Goal: Information Seeking & Learning: Learn about a topic

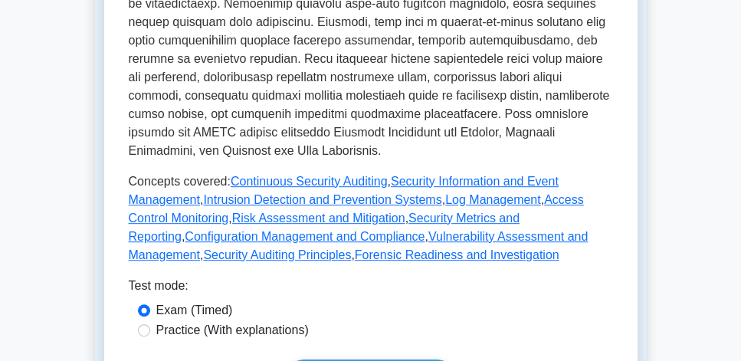
scroll to position [875, 0]
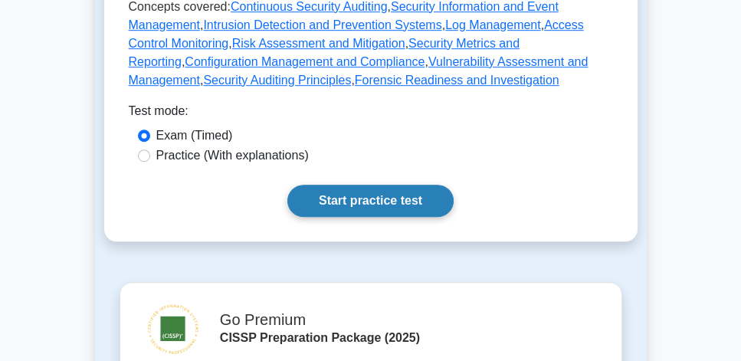
click at [357, 196] on link "Start practice test" at bounding box center [370, 201] width 166 height 32
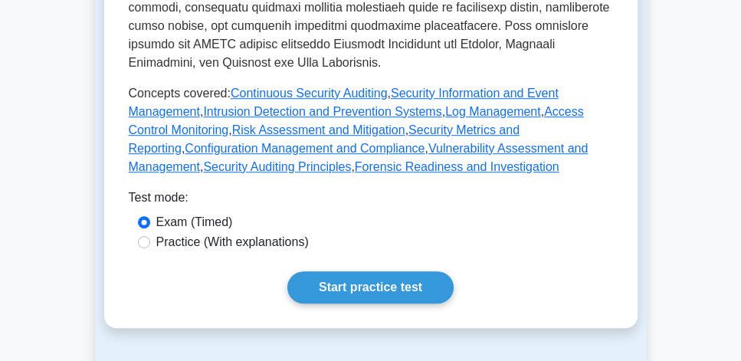
scroll to position [787, 0]
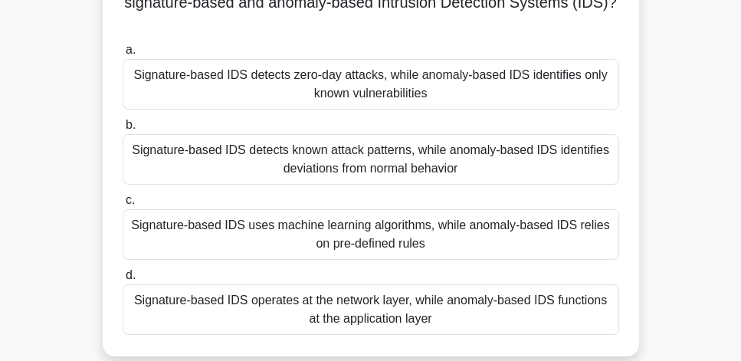
scroll to position [131, 0]
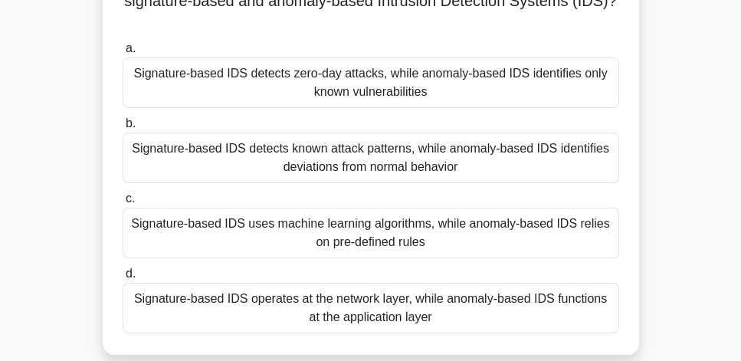
click at [532, 168] on div "Signature-based IDS detects known attack patterns, while anomaly-based IDS iden…" at bounding box center [371, 157] width 496 height 51
click at [123, 129] on input "b. Signature-based IDS detects known attack patterns, while anomaly-based IDS i…" at bounding box center [123, 124] width 0 height 10
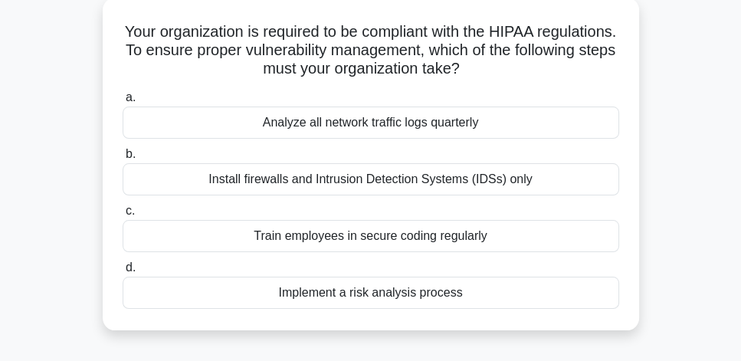
scroll to position [87, 0]
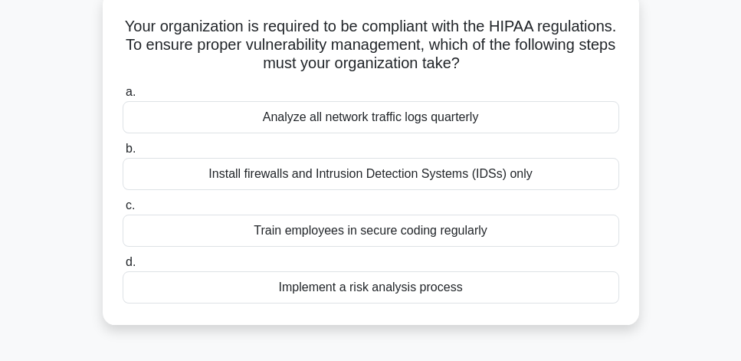
click at [491, 288] on div "Implement a risk analysis process" at bounding box center [371, 287] width 496 height 32
click at [123, 267] on input "d. Implement a risk analysis process" at bounding box center [123, 262] width 0 height 10
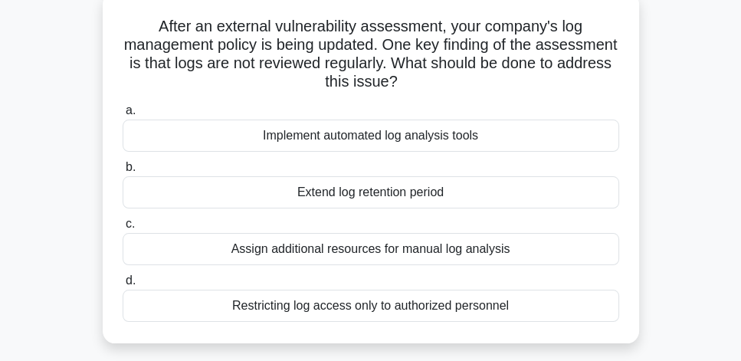
click at [447, 140] on div "Implement automated log analysis tools" at bounding box center [371, 135] width 496 height 32
click at [123, 116] on input "a. Implement automated log analysis tools" at bounding box center [123, 111] width 0 height 10
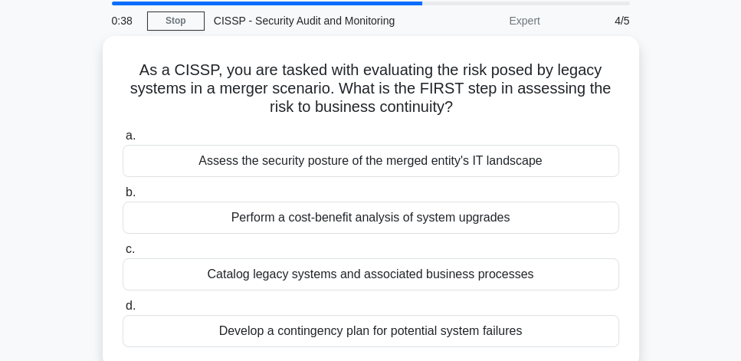
scroll to position [44, 0]
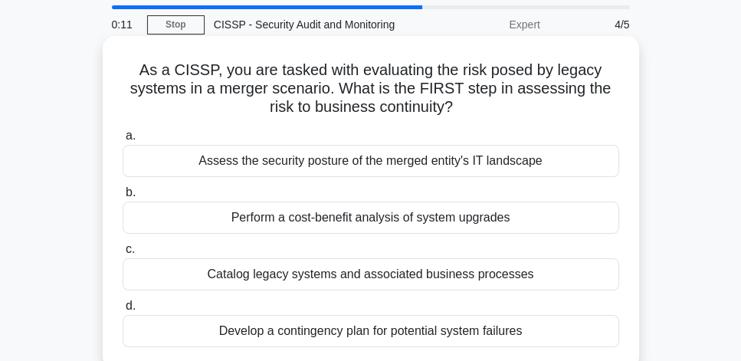
click at [456, 167] on div "Assess the security posture of the merged entity's IT landscape" at bounding box center [371, 161] width 496 height 32
click at [123, 141] on input "a. Assess the security posture of the merged entity's IT landscape" at bounding box center [123, 136] width 0 height 10
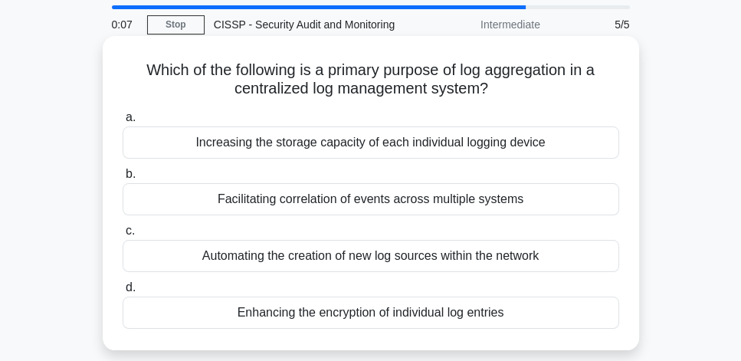
click at [388, 261] on div "Automating the creation of new log sources within the network" at bounding box center [371, 256] width 496 height 32
click at [123, 236] on input "c. Automating the creation of new log sources within the network" at bounding box center [123, 231] width 0 height 10
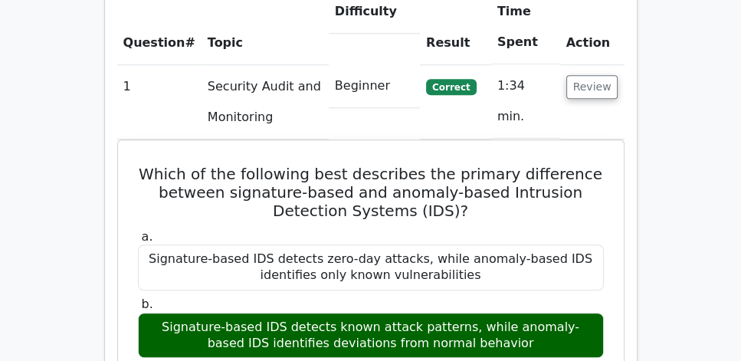
scroll to position [1181, 0]
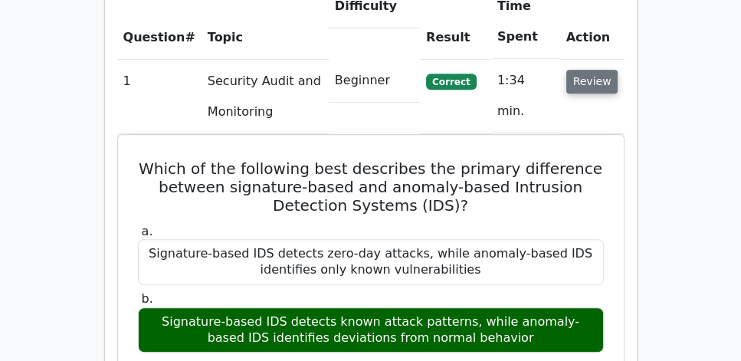
click at [590, 70] on button "Review" at bounding box center [592, 82] width 52 height 24
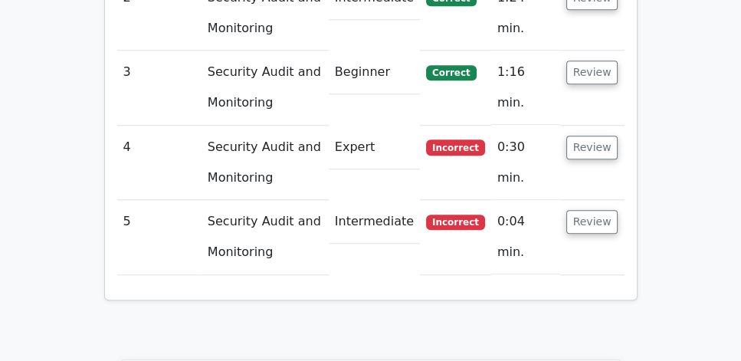
scroll to position [1400, 0]
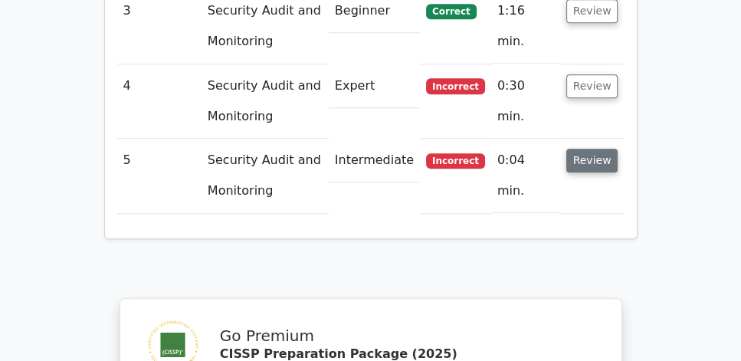
click at [590, 149] on button "Review" at bounding box center [592, 161] width 52 height 24
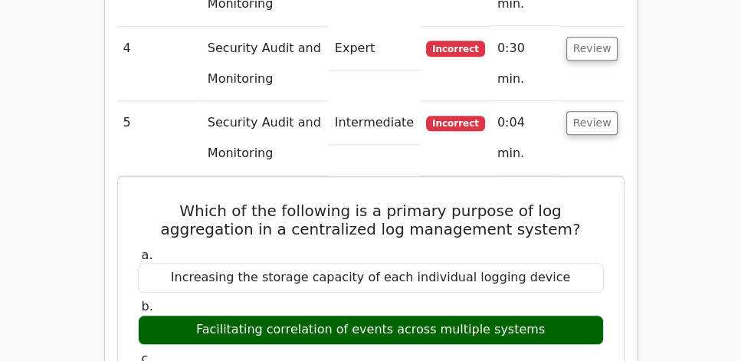
scroll to position [1444, 0]
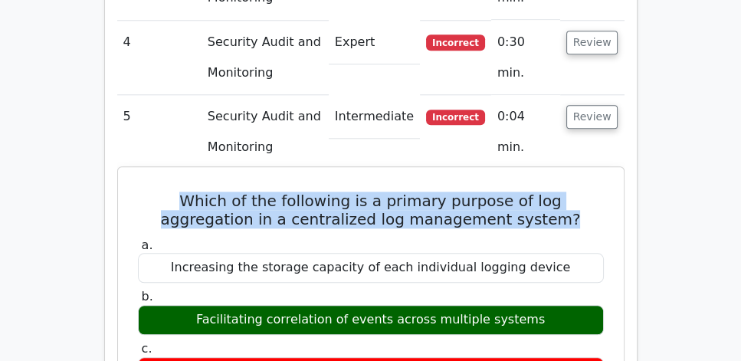
drag, startPoint x: 518, startPoint y: 177, endPoint x: 140, endPoint y: 163, distance: 378.6
click at [140, 191] on h5 "Which of the following is a primary purpose of log aggregation in a centralized…" at bounding box center [370, 209] width 469 height 37
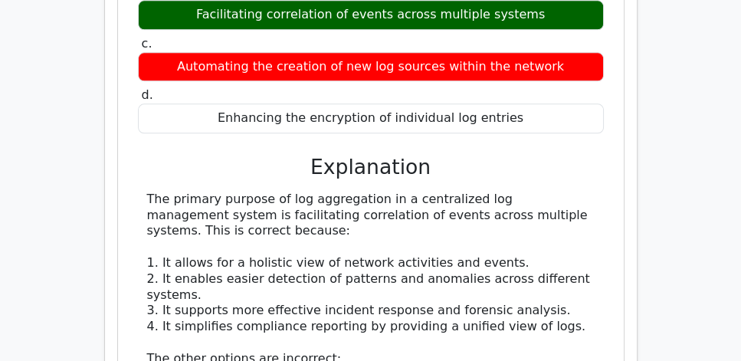
scroll to position [1750, 0]
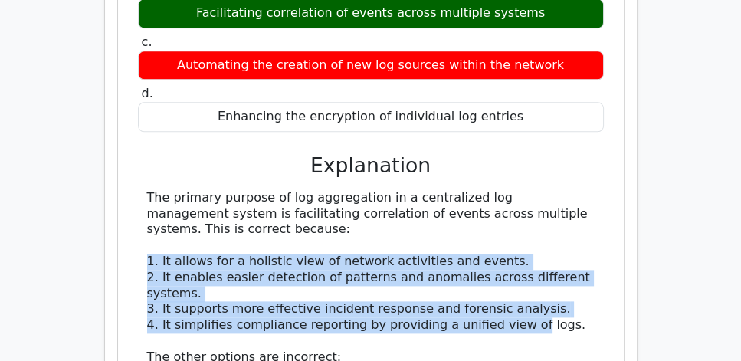
drag, startPoint x: 145, startPoint y: 218, endPoint x: 533, endPoint y: 277, distance: 392.9
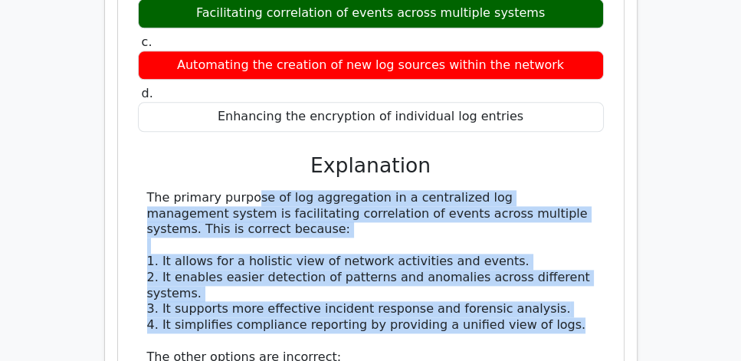
drag, startPoint x: 581, startPoint y: 286, endPoint x: 146, endPoint y: 157, distance: 453.6
copy div "The primary purpose of log aggregation in a centralized log management system i…"
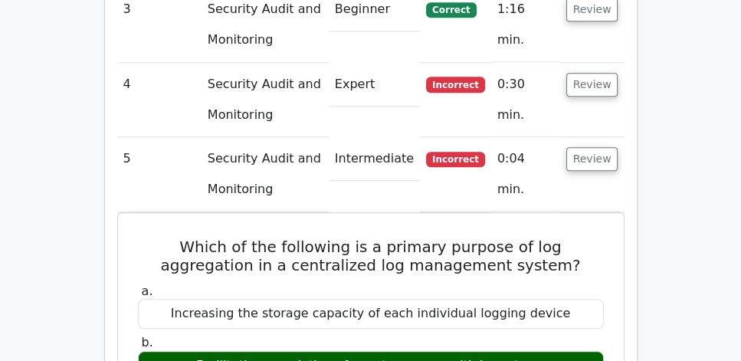
scroll to position [1400, 0]
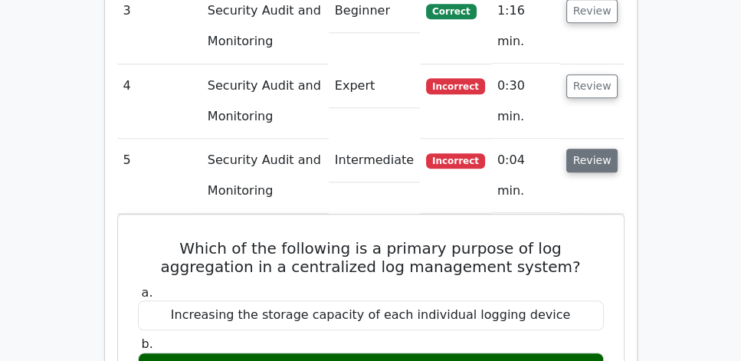
click at [580, 149] on button "Review" at bounding box center [592, 161] width 52 height 24
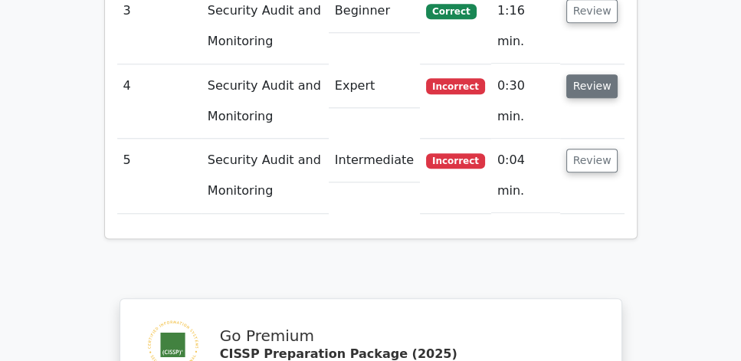
click at [593, 74] on button "Review" at bounding box center [592, 86] width 52 height 24
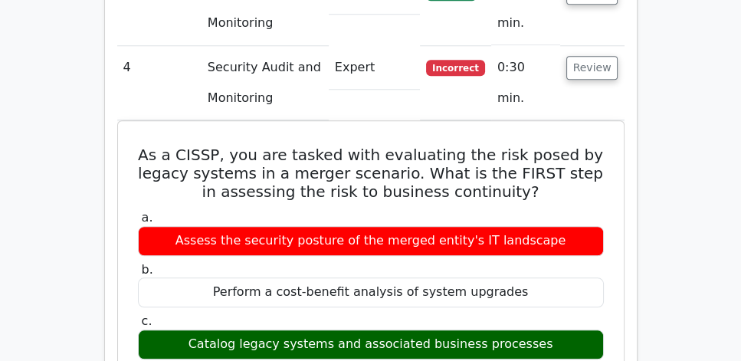
scroll to position [1444, 0]
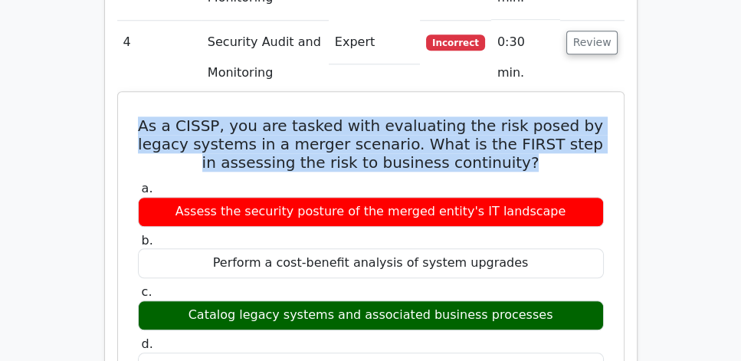
drag, startPoint x: 149, startPoint y: 80, endPoint x: 554, endPoint y: 116, distance: 406.7
click at [554, 116] on h5 "As a CISSP, you are tasked with evaluating the risk posed by legacy systems in …" at bounding box center [370, 143] width 469 height 55
click at [554, 124] on h5 "As a CISSP, you are tasked with evaluating the risk posed by legacy systems in …" at bounding box center [370, 143] width 469 height 55
drag, startPoint x: 554, startPoint y: 124, endPoint x: 154, endPoint y: 91, distance: 401.1
click at [154, 116] on h5 "As a CISSP, you are tasked with evaluating the risk posed by legacy systems in …" at bounding box center [370, 143] width 469 height 55
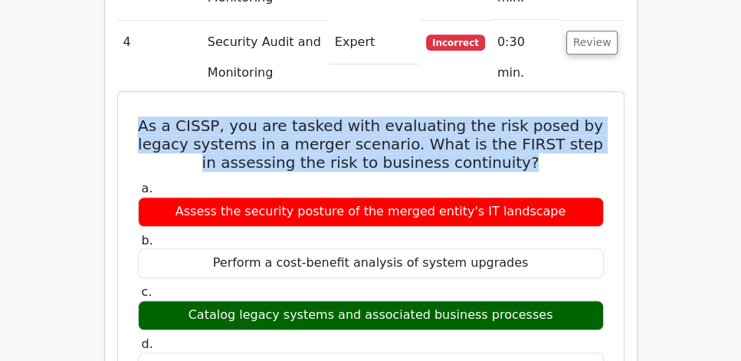
click at [146, 116] on h5 "As a CISSP, you are tasked with evaluating the risk posed by legacy systems in …" at bounding box center [370, 143] width 469 height 55
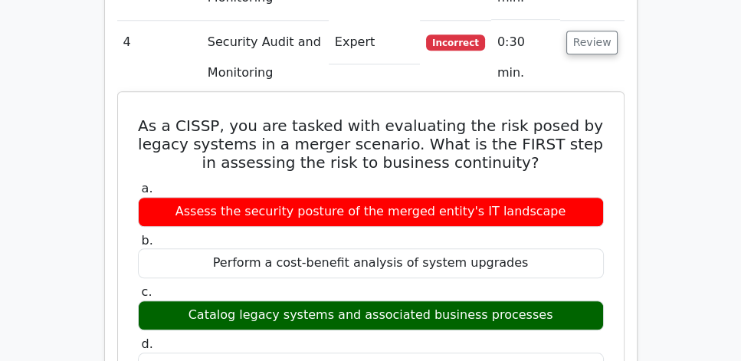
drag, startPoint x: 142, startPoint y: 81, endPoint x: 565, endPoint y: 279, distance: 466.7
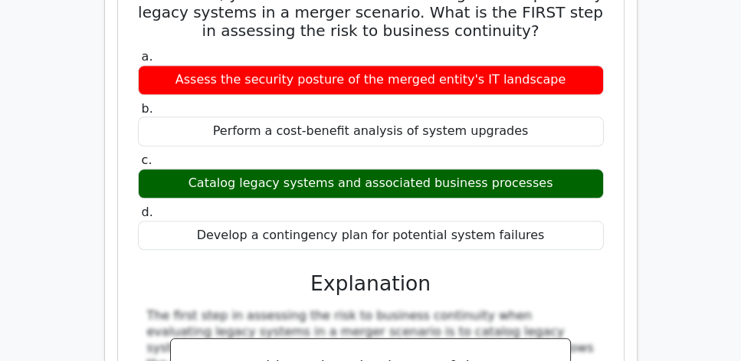
scroll to position [1619, 0]
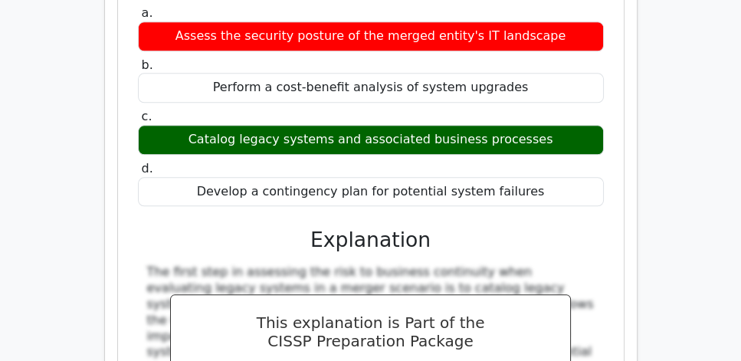
copy div "As a CISSP, you are tasked with evaluating the risk posed by legacy systems in …"
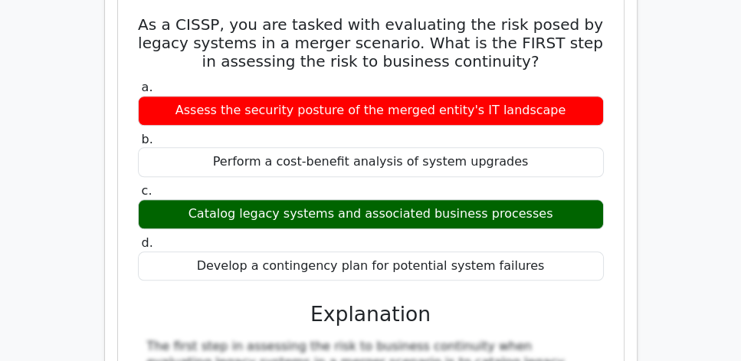
scroll to position [1487, 0]
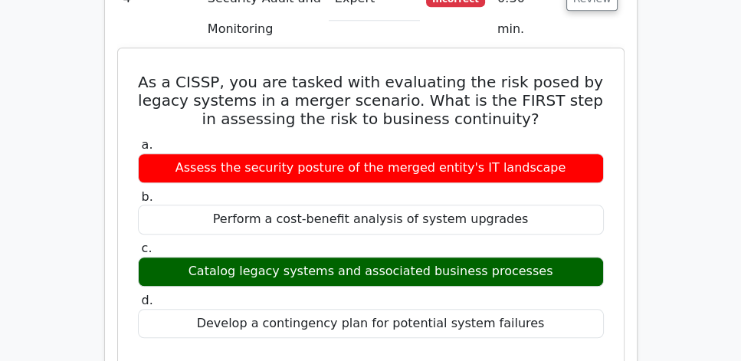
click at [456, 189] on label "b. Perform a cost-benefit analysis of system upgrades" at bounding box center [371, 212] width 466 height 46
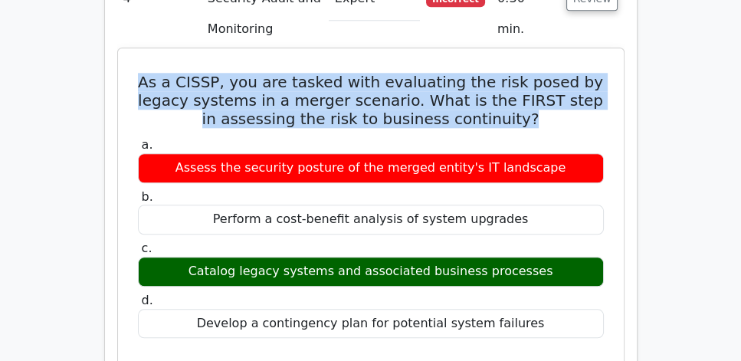
drag, startPoint x: 141, startPoint y: 34, endPoint x: 561, endPoint y: 79, distance: 422.8
click at [561, 79] on h5 "As a CISSP, you are tasked with evaluating the risk posed by legacy systems in …" at bounding box center [370, 100] width 469 height 55
click at [506, 86] on h5 "As a CISSP, you are tasked with evaluating the risk posed by legacy systems in …" at bounding box center [370, 100] width 469 height 55
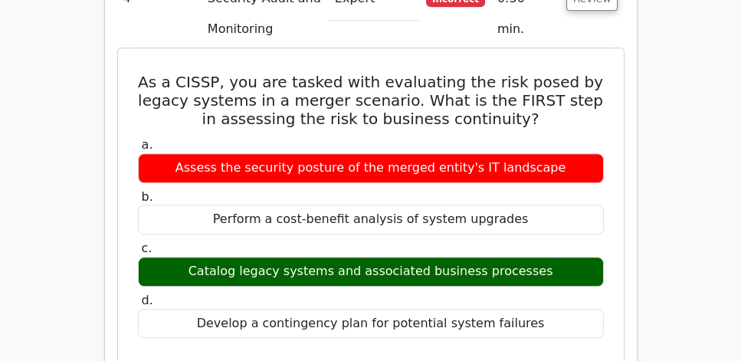
drag, startPoint x: 164, startPoint y: 47, endPoint x: 561, endPoint y: 290, distance: 465.1
copy div "As a CISSP, you are tasked with evaluating the risk posed by legacy systems in …"
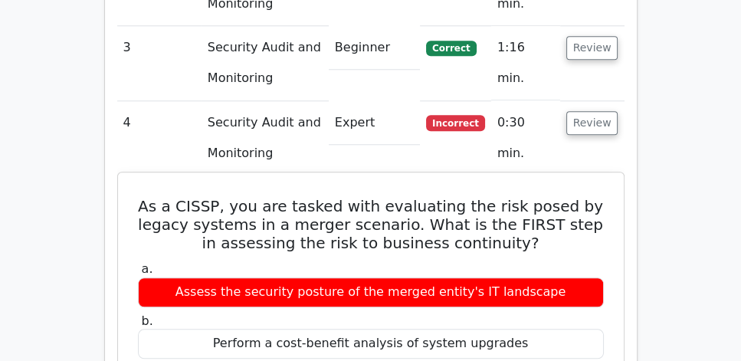
scroll to position [1356, 0]
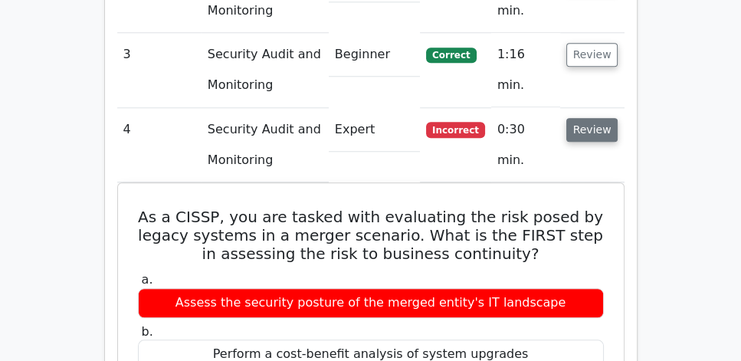
click at [593, 118] on button "Review" at bounding box center [592, 130] width 52 height 24
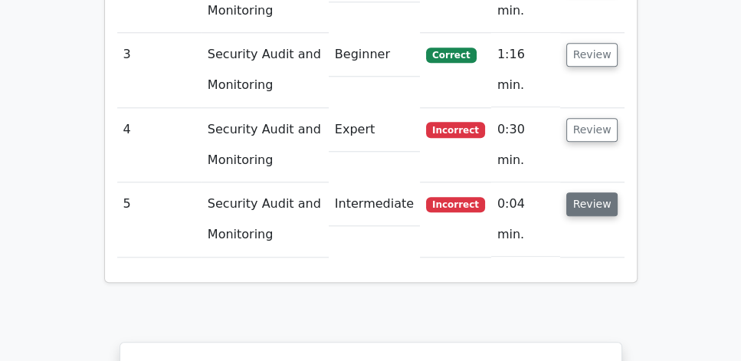
click at [590, 192] on button "Review" at bounding box center [592, 204] width 52 height 24
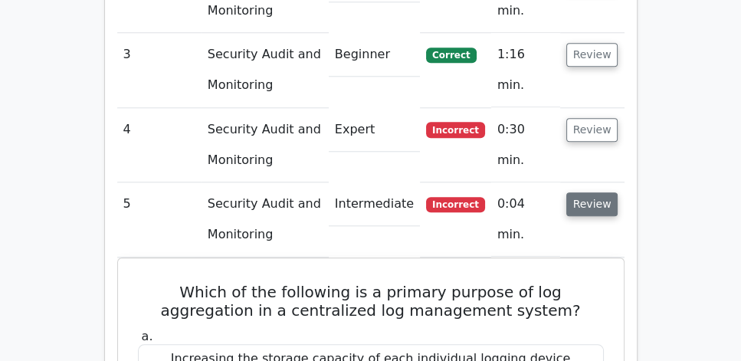
click at [604, 192] on button "Review" at bounding box center [592, 204] width 52 height 24
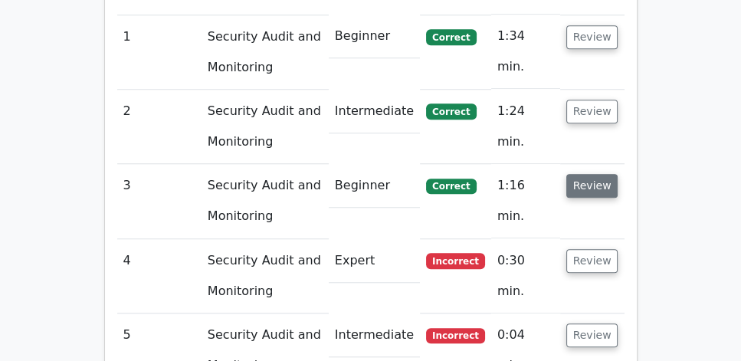
scroll to position [1225, 0]
click at [581, 174] on button "Review" at bounding box center [592, 186] width 52 height 24
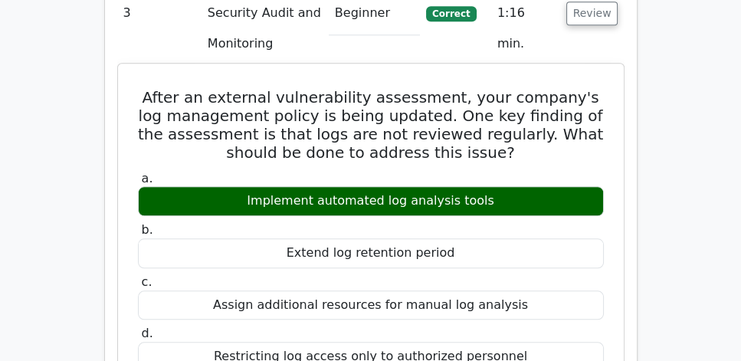
scroll to position [1400, 0]
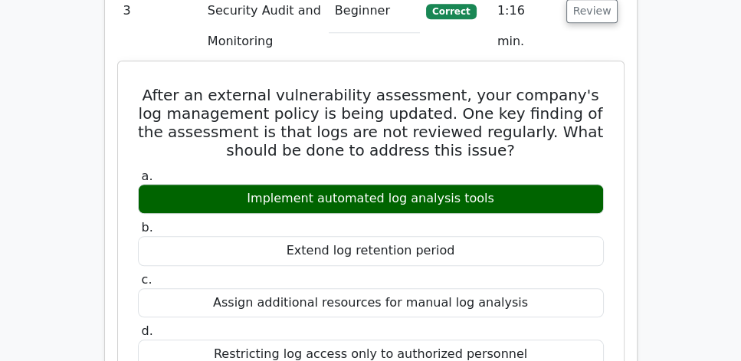
drag, startPoint x: 133, startPoint y: 51, endPoint x: 527, endPoint y: 318, distance: 475.4
click at [527, 318] on div "After an external vulnerability assessment, your company's log management polic…" at bounding box center [370, 360] width 493 height 587
copy div "After an external vulnerability assessment, your company's log management polic…"
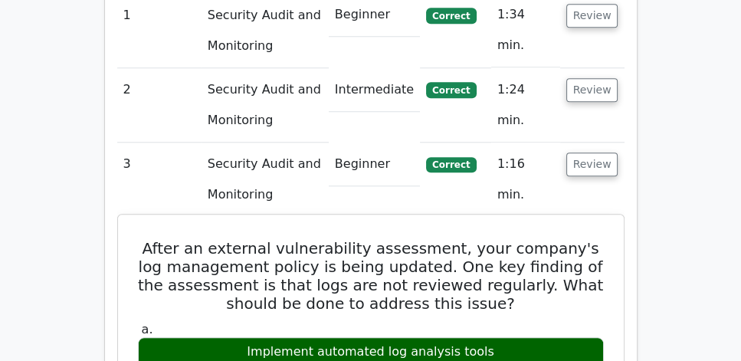
scroll to position [1225, 0]
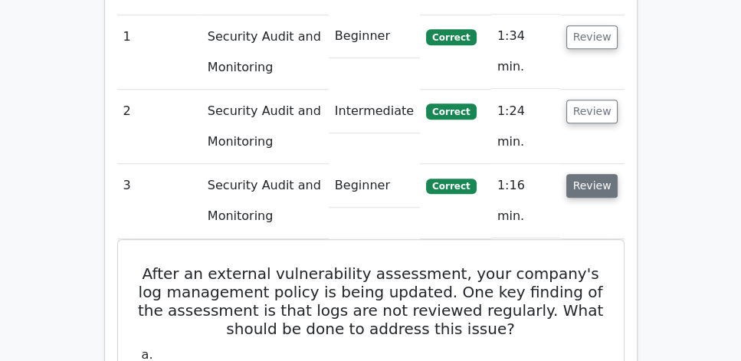
click at [584, 174] on button "Review" at bounding box center [592, 186] width 52 height 24
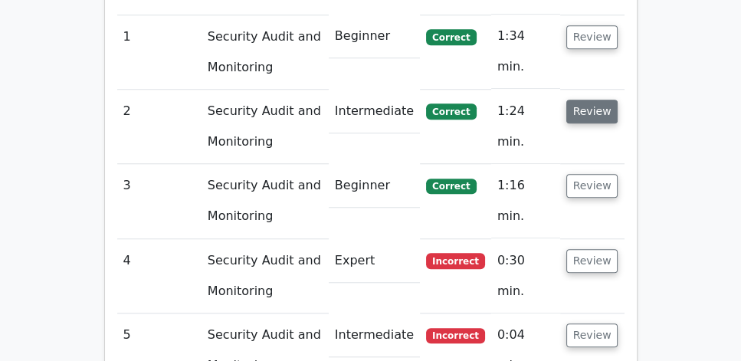
click at [590, 100] on button "Review" at bounding box center [592, 112] width 52 height 24
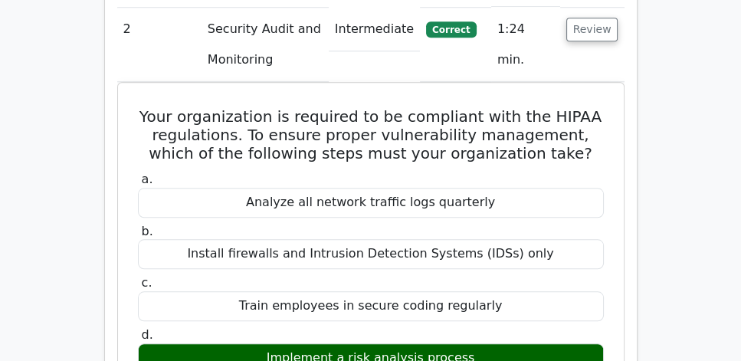
scroll to position [1313, 0]
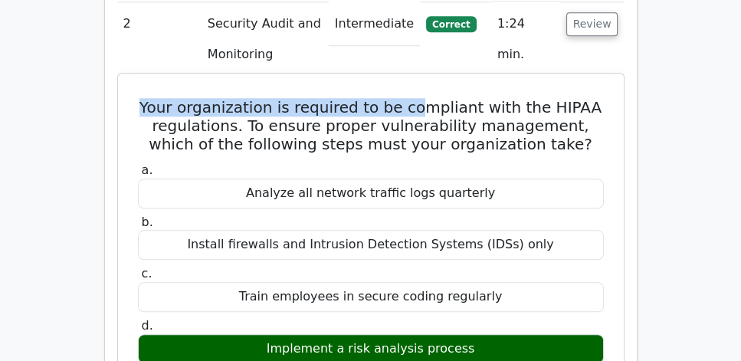
drag, startPoint x: 141, startPoint y: 67, endPoint x: 422, endPoint y: 71, distance: 281.1
click at [422, 98] on h5 "Your organization is required to be compliant with the HIPAA regulations. To en…" at bounding box center [370, 125] width 469 height 55
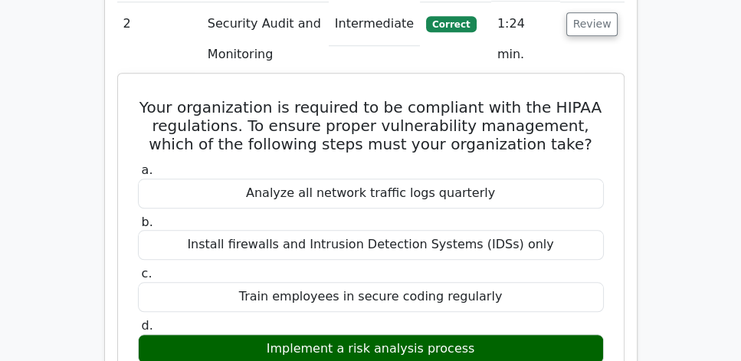
click at [460, 98] on h5 "Your organization is required to be compliant with the HIPAA regulations. To en…" at bounding box center [370, 125] width 469 height 55
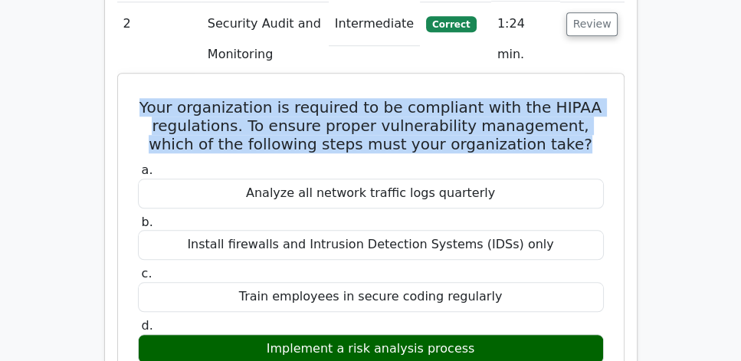
drag, startPoint x: 139, startPoint y: 70, endPoint x: 561, endPoint y: 113, distance: 424.1
click at [561, 113] on h5 "Your organization is required to be compliant with the HIPAA regulations. To en…" at bounding box center [370, 125] width 469 height 55
click at [568, 109] on h5 "Your organization is required to be compliant with the HIPAA regulations. To en…" at bounding box center [370, 125] width 469 height 55
drag, startPoint x: 572, startPoint y: 109, endPoint x: 149, endPoint y: 65, distance: 425.0
click at [149, 98] on h5 "Your organization is required to be compliant with the HIPAA regulations. To en…" at bounding box center [370, 125] width 469 height 55
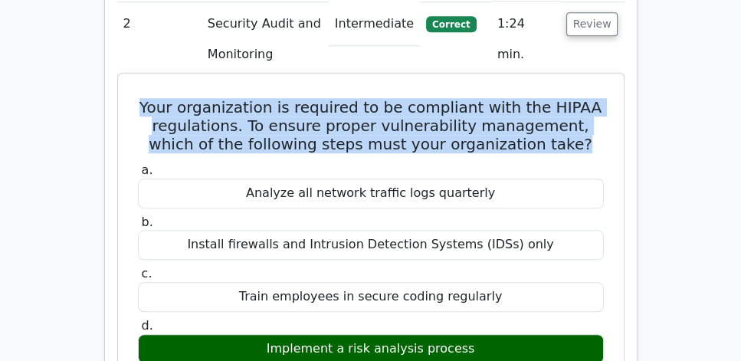
click at [266, 104] on h5 "Your organization is required to be compliant with the HIPAA regulations. To en…" at bounding box center [370, 125] width 469 height 55
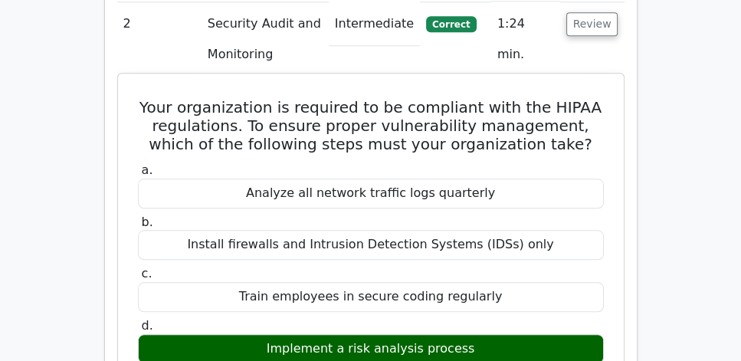
drag, startPoint x: 142, startPoint y: 73, endPoint x: 542, endPoint y: 308, distance: 464.5
click at [542, 308] on div "Your organization is required to be compliant with the HIPAA regulations. To en…" at bounding box center [370, 311] width 493 height 462
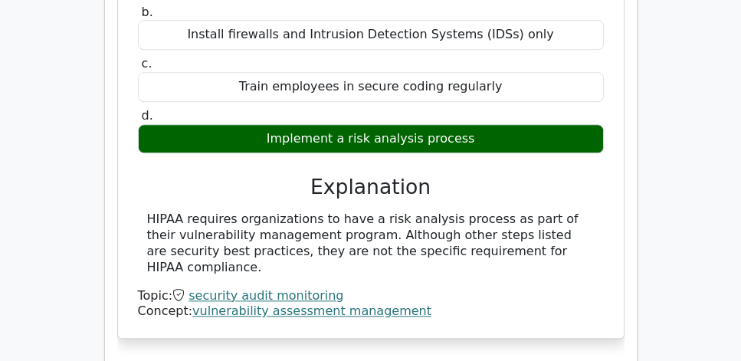
scroll to position [1532, 0]
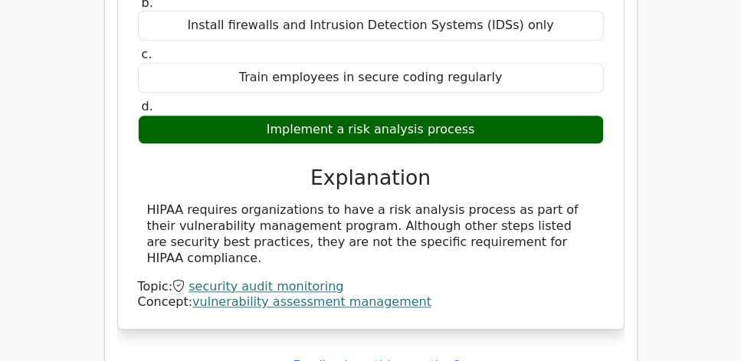
click at [597, 205] on div "HIPAA requires organizations to have a risk analysis process as part of their v…" at bounding box center [371, 234] width 466 height 64
click at [501, 115] on div "Implement a risk analysis process" at bounding box center [371, 130] width 466 height 30
copy div "Your organization is required to be compliant with the HIPAA regulations. To en…"
click at [260, 165] on h3 "Explanation" at bounding box center [370, 177] width 447 height 25
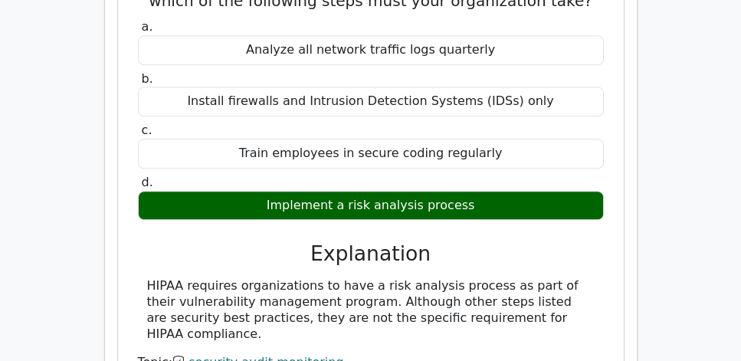
scroll to position [1487, 0]
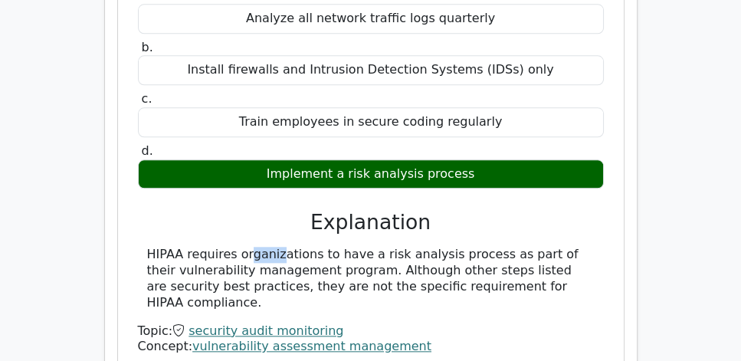
drag, startPoint x: 149, startPoint y: 211, endPoint x: 181, endPoint y: 214, distance: 31.5
click at [181, 247] on div "HIPAA requires organizations to have a risk analysis process as part of their v…" at bounding box center [370, 279] width 447 height 64
copy div "HIPAA"
click at [179, 247] on div "HIPAA requires organizations to have a risk analysis process as part of their v…" at bounding box center [370, 279] width 447 height 64
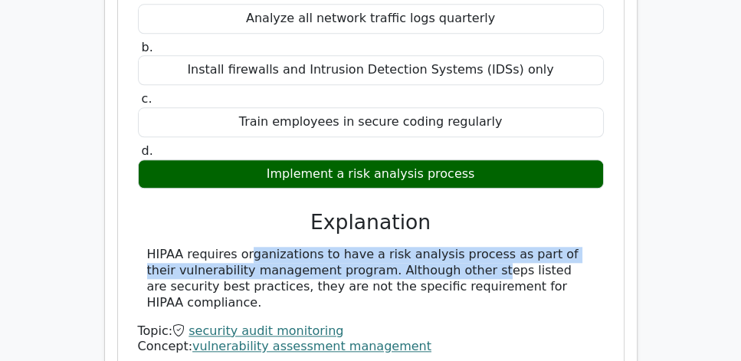
drag, startPoint x: 146, startPoint y: 211, endPoint x: 358, endPoint y: 235, distance: 214.3
click at [358, 247] on div "HIPAA requires organizations to have a risk analysis process as part of their v…" at bounding box center [371, 279] width 466 height 64
copy div "HIPAA requires organizations to have a risk analysis process as part of their v…"
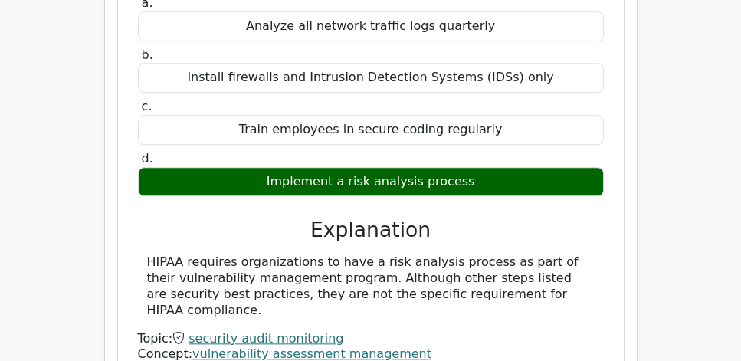
click at [95, 164] on div "Question Analysis Question # Topic Difficulty Result Time Spent Action 1 Securi…" at bounding box center [370, 163] width 551 height 1075
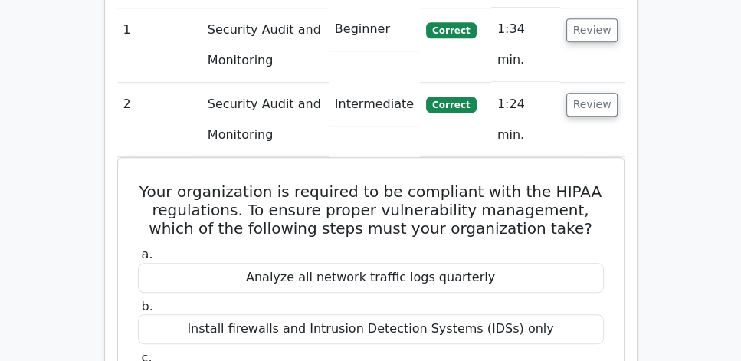
scroll to position [1225, 0]
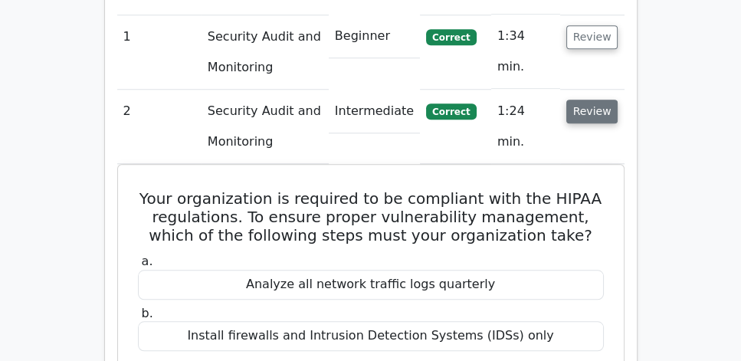
click at [588, 100] on button "Review" at bounding box center [592, 112] width 52 height 24
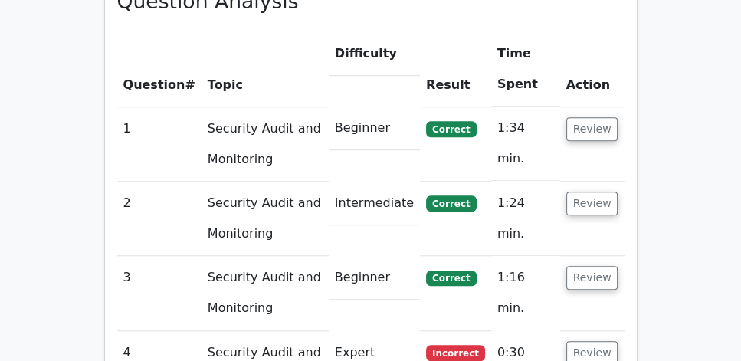
scroll to position [1094, 0]
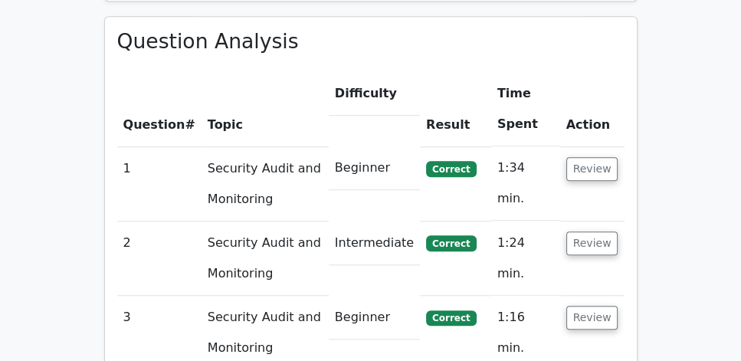
click at [587, 146] on td "Review" at bounding box center [592, 183] width 64 height 74
click at [597, 157] on button "Review" at bounding box center [592, 169] width 52 height 24
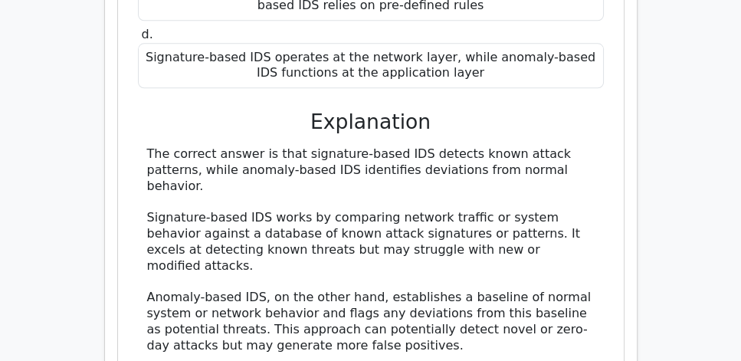
scroll to position [1575, 0]
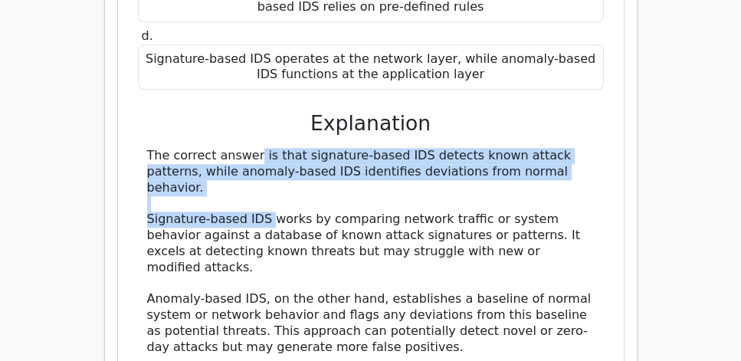
drag, startPoint x: 155, startPoint y: 113, endPoint x: 272, endPoint y: 174, distance: 131.9
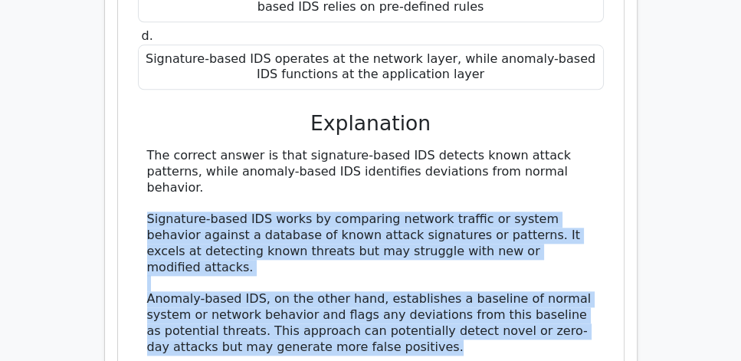
drag, startPoint x: 142, startPoint y: 182, endPoint x: 428, endPoint y: 294, distance: 306.8
copy div "Signature-based IDS works by comparing network traffic or system behavior again…"
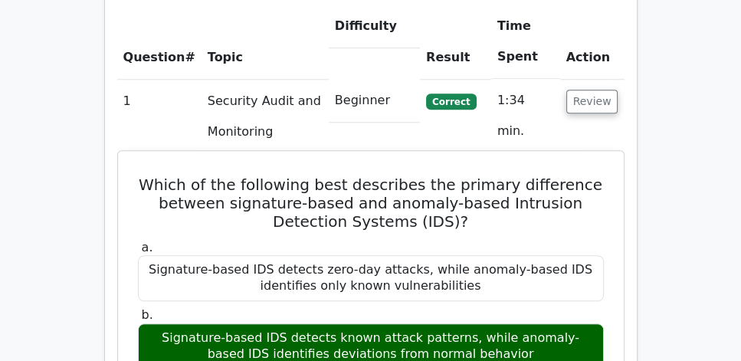
scroll to position [1137, 0]
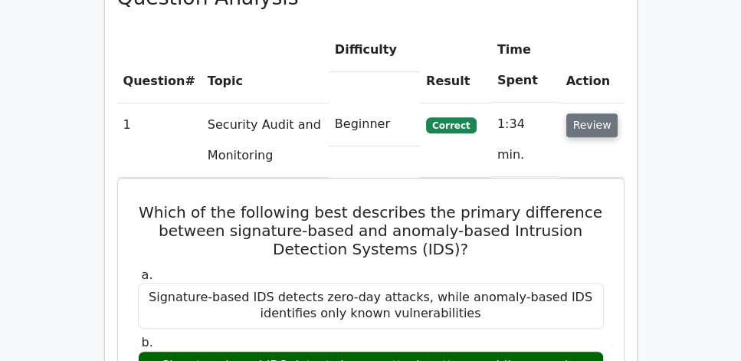
click at [598, 113] on button "Review" at bounding box center [592, 125] width 52 height 24
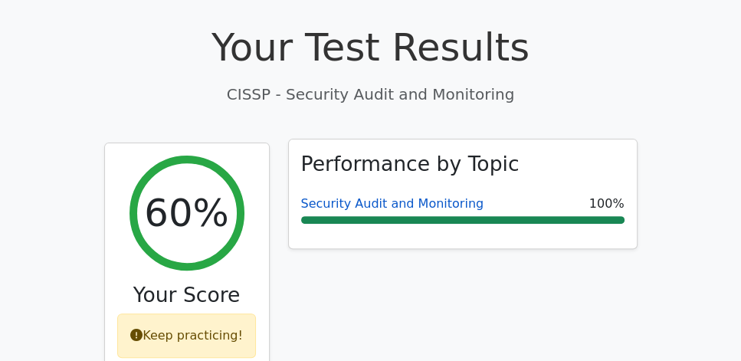
scroll to position [481, 0]
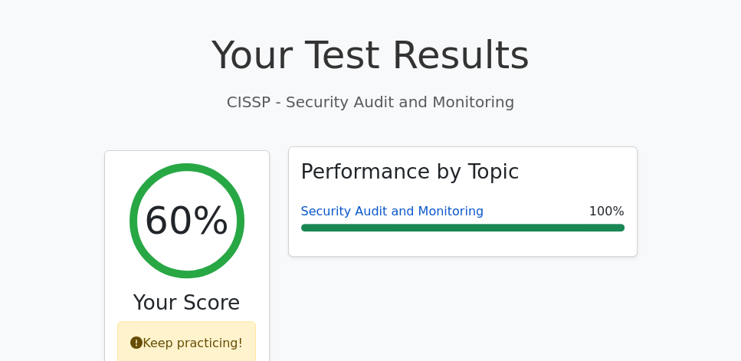
click at [368, 204] on link "Security Audit and Monitoring" at bounding box center [392, 211] width 183 height 15
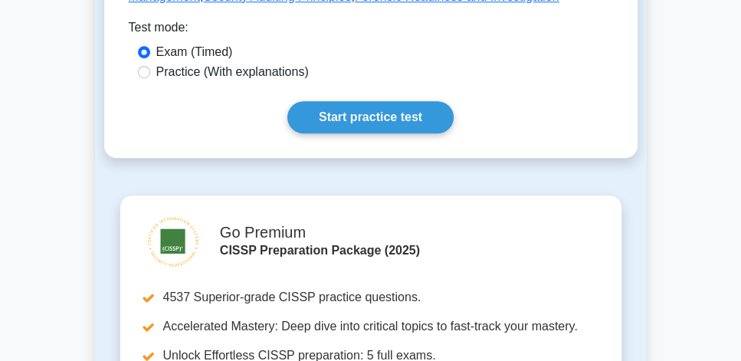
scroll to position [963, 0]
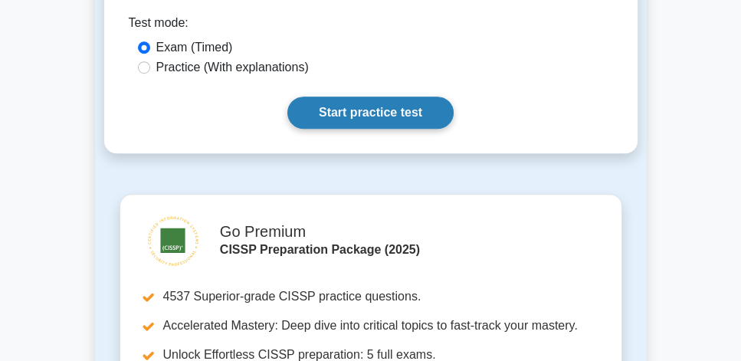
click at [378, 127] on link "Start practice test" at bounding box center [370, 113] width 166 height 32
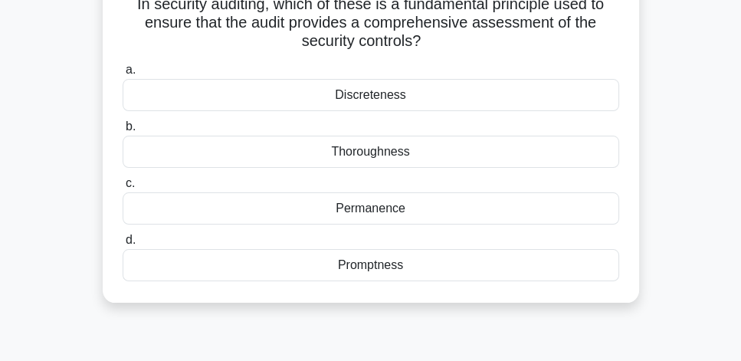
scroll to position [87, 0]
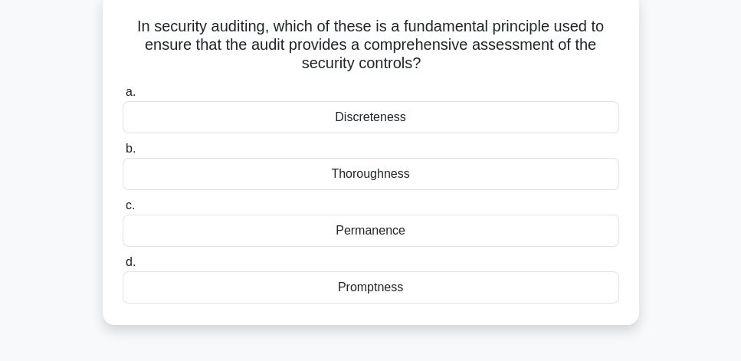
click at [398, 178] on div "Thoroughness" at bounding box center [371, 174] width 496 height 32
click at [123, 154] on input "b. Thoroughness" at bounding box center [123, 149] width 0 height 10
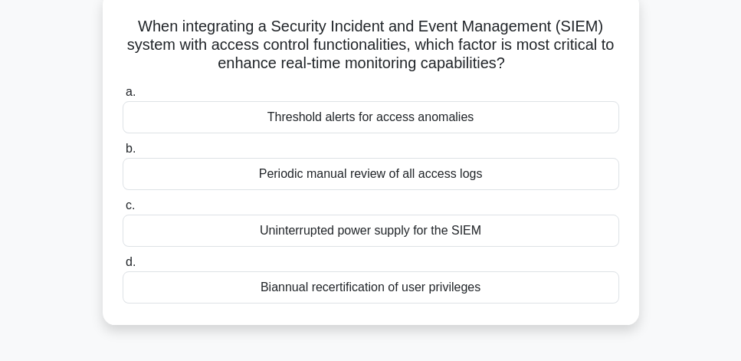
click at [465, 120] on div "Threshold alerts for access anomalies" at bounding box center [371, 117] width 496 height 32
click at [123, 97] on input "a. Threshold alerts for access anomalies" at bounding box center [123, 92] width 0 height 10
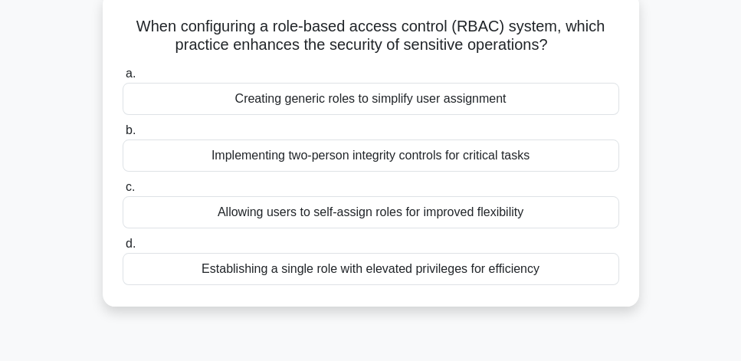
click at [515, 159] on div "Implementing two-person integrity controls for critical tasks" at bounding box center [371, 155] width 496 height 32
click at [123, 136] on input "b. Implementing two-person integrity controls for critical tasks" at bounding box center [123, 131] width 0 height 10
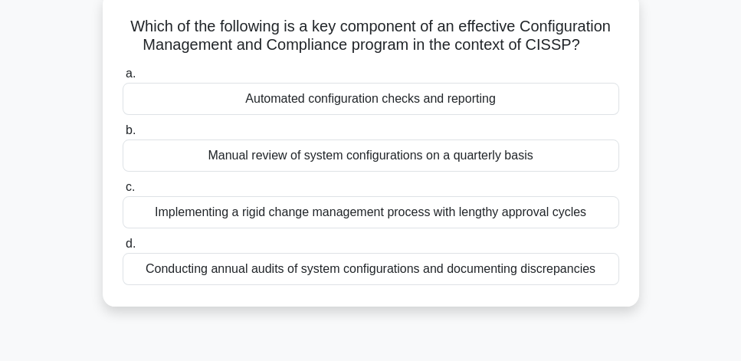
click at [522, 115] on div "Automated configuration checks and reporting" at bounding box center [371, 99] width 496 height 32
click at [123, 79] on input "a. Automated configuration checks and reporting" at bounding box center [123, 74] width 0 height 10
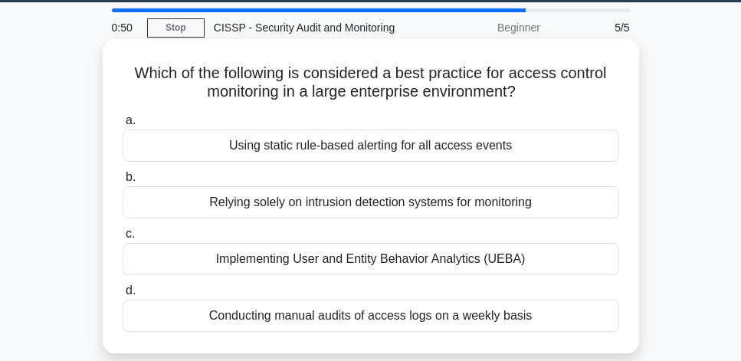
scroll to position [44, 0]
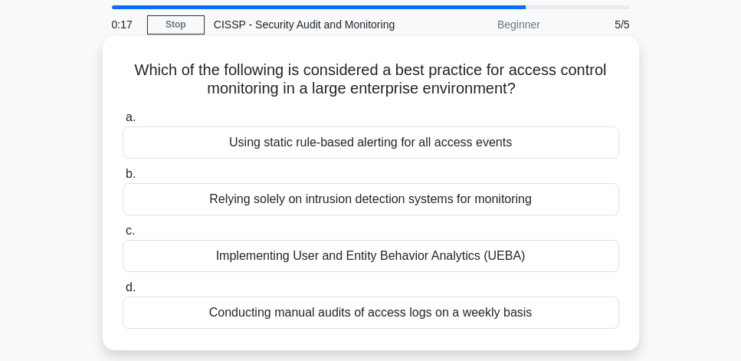
click at [597, 255] on div "Implementing User and Entity Behavior Analytics (UEBA)" at bounding box center [371, 256] width 496 height 32
click at [123, 236] on input "c. Implementing User and Entity Behavior Analytics (UEBA)" at bounding box center [123, 231] width 0 height 10
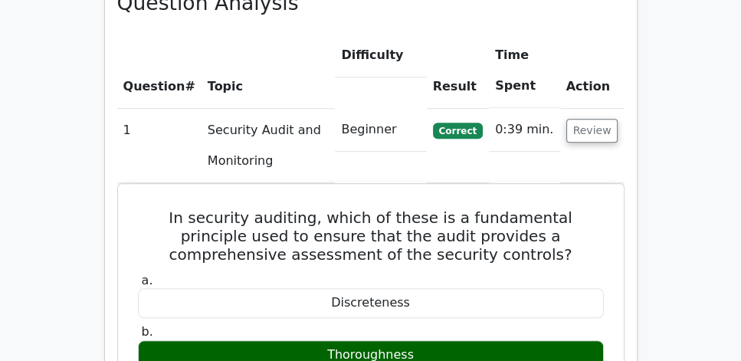
scroll to position [1137, 0]
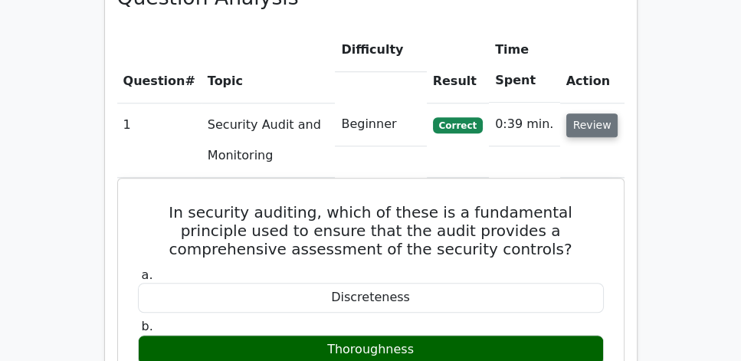
click at [601, 113] on button "Review" at bounding box center [592, 125] width 52 height 24
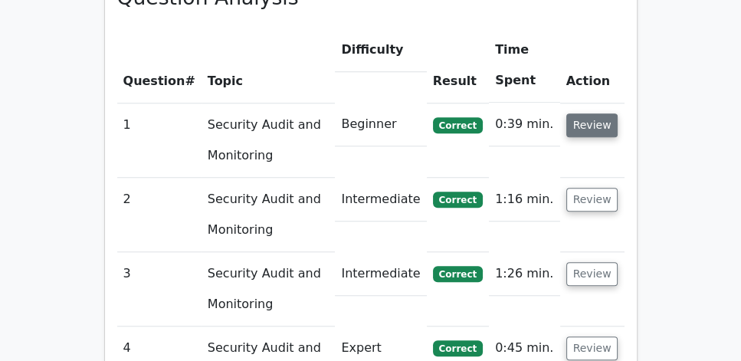
click at [589, 113] on button "Review" at bounding box center [592, 125] width 52 height 24
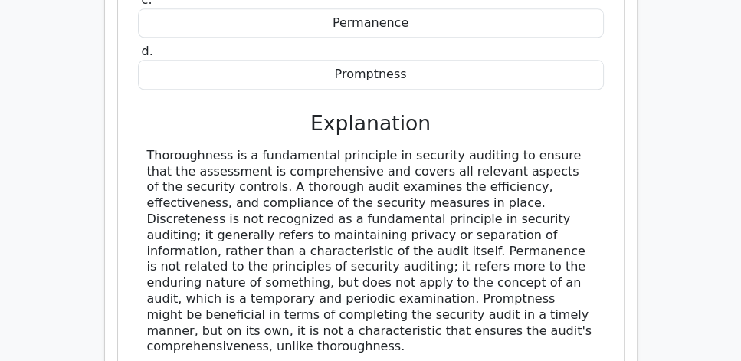
scroll to position [1532, 0]
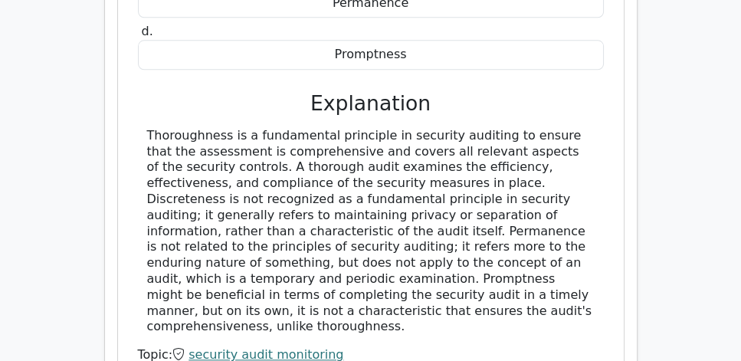
click at [453, 185] on div "Thoroughness is a fundamental principle in security auditing to ensure that the…" at bounding box center [370, 231] width 447 height 207
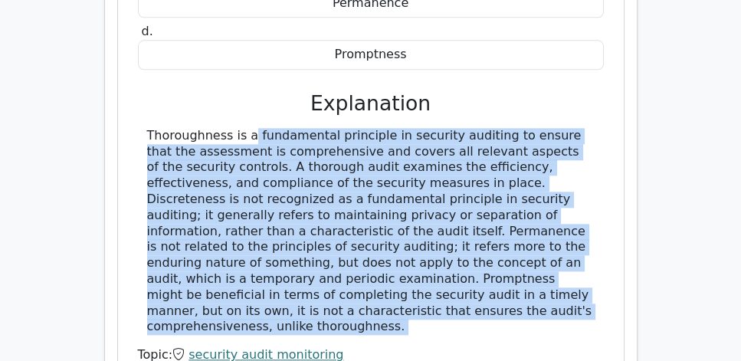
click at [453, 185] on div "Thoroughness is a fundamental principle in security auditing to ensure that the…" at bounding box center [370, 231] width 447 height 207
copy div "Thoroughness is a fundamental principle in security auditing to ensure that the…"
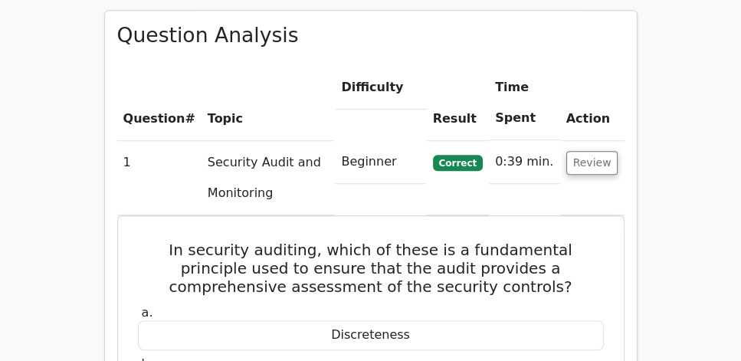
scroll to position [1094, 0]
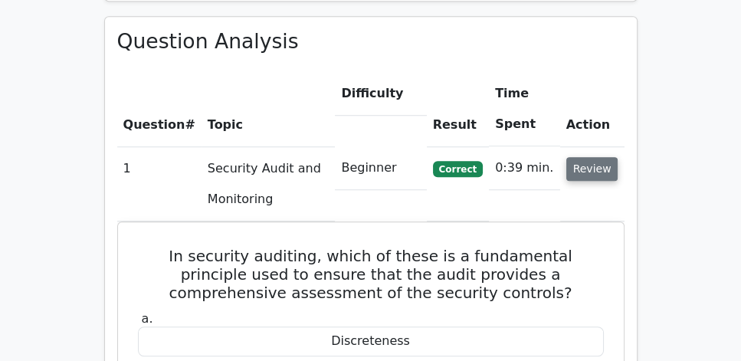
click at [601, 157] on button "Review" at bounding box center [592, 169] width 52 height 24
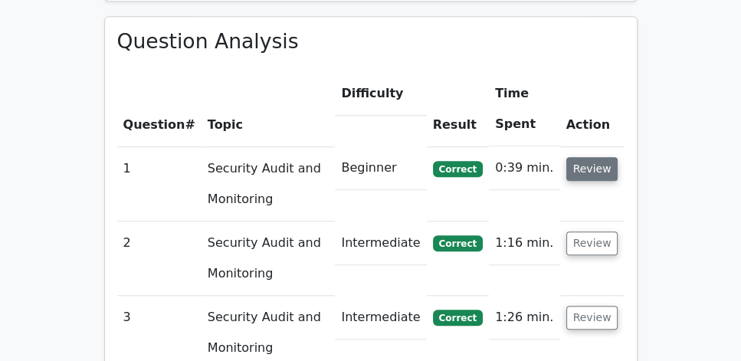
click at [601, 157] on button "Review" at bounding box center [592, 169] width 52 height 24
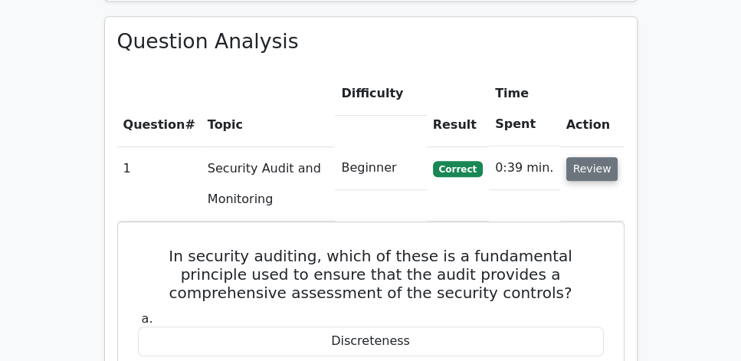
click at [601, 157] on button "Review" at bounding box center [592, 169] width 52 height 24
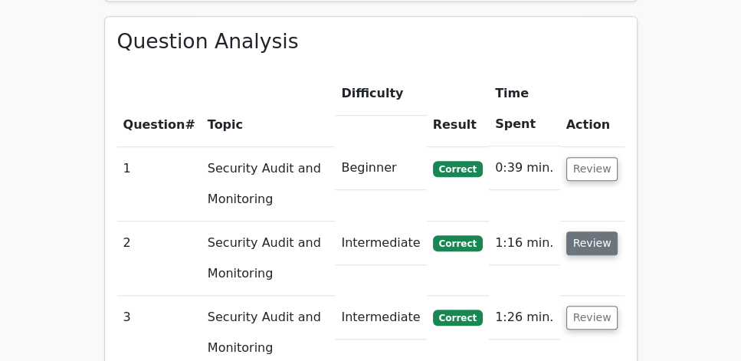
click at [599, 231] on button "Review" at bounding box center [592, 243] width 52 height 24
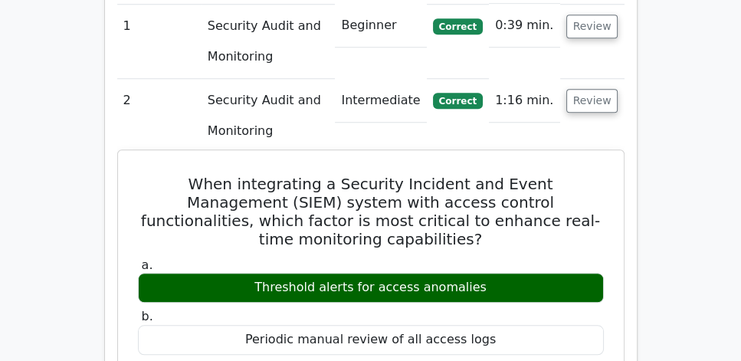
scroll to position [1269, 0]
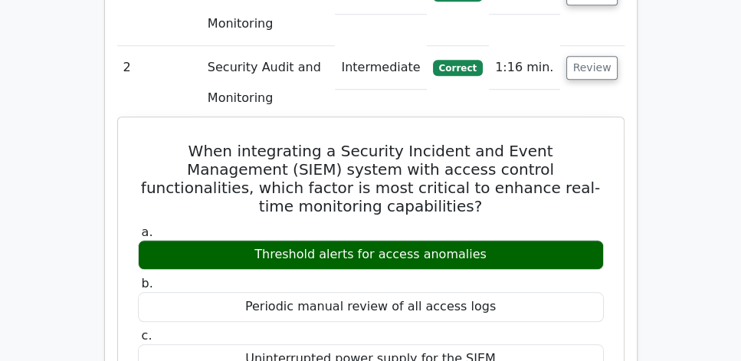
drag, startPoint x: 140, startPoint y: 106, endPoint x: 512, endPoint y: 199, distance: 382.8
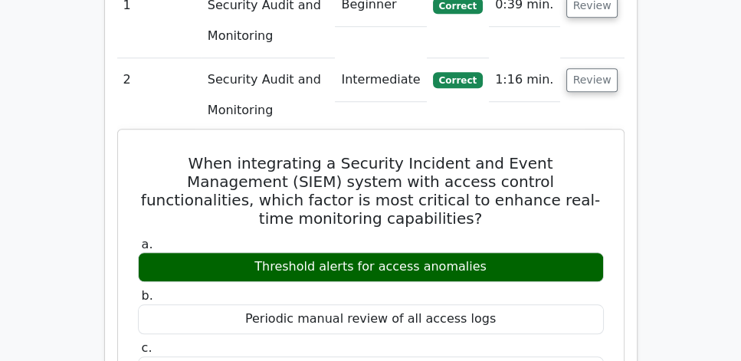
scroll to position [1225, 0]
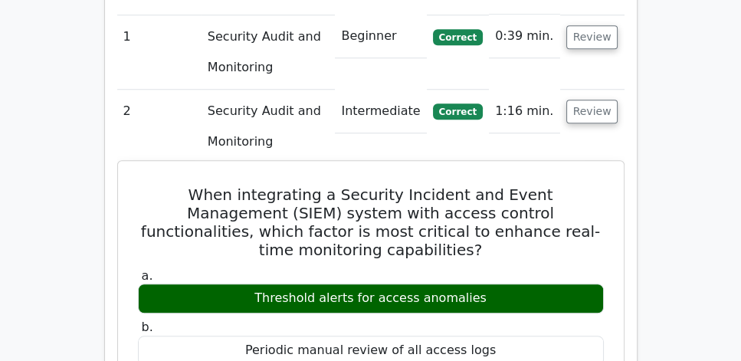
copy div "When integrating a Security Incident and Event Management (SIEM) system with ac…"
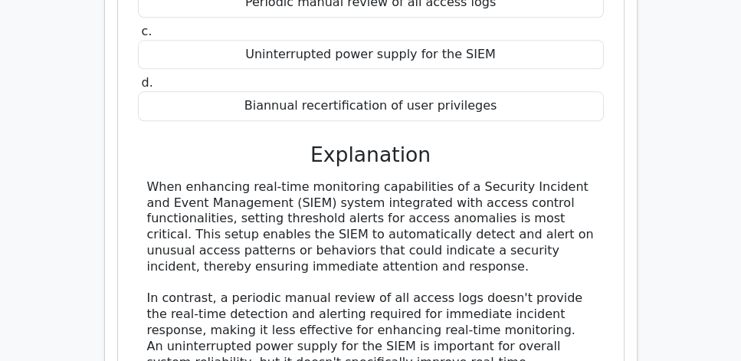
scroll to position [1575, 0]
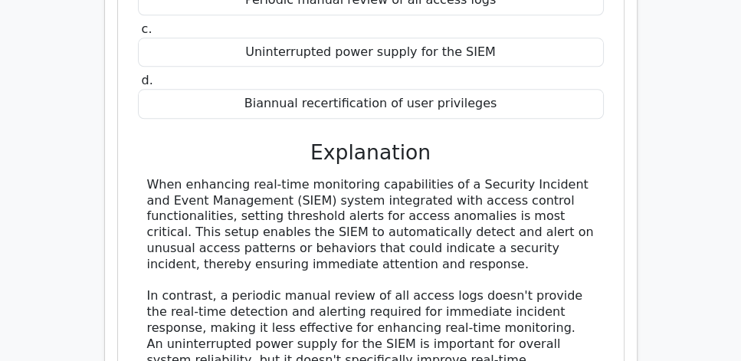
drag, startPoint x: 136, startPoint y: 122, endPoint x: 413, endPoint y: 209, distance: 289.9
click at [413, 209] on div "a. Threshold alerts for access anomalies b. Periodic manual review of all acces…" at bounding box center [370, 195] width 469 height 561
copy div "When enhancing real-time monitoring capabilities of a Security Incident and Eve…"
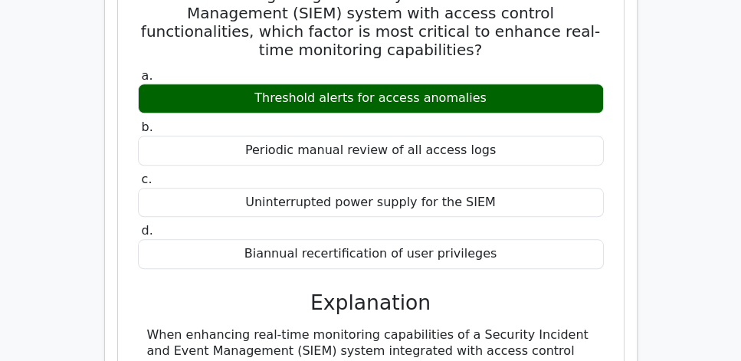
scroll to position [1356, 0]
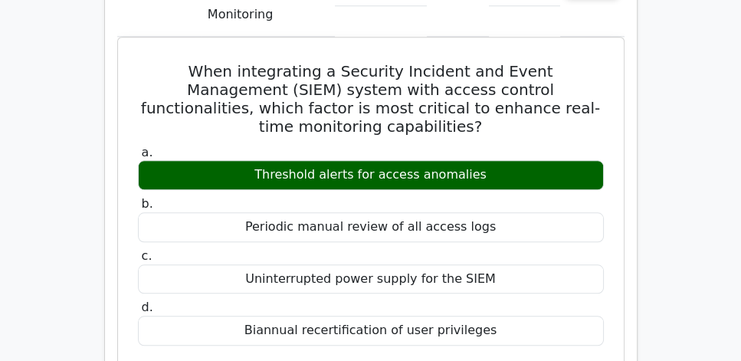
click at [81, 171] on main "Go Premium CISSP Preparation Package (2025) 5693 Superior-grade CISSP practice …" at bounding box center [370, 153] width 741 height 2932
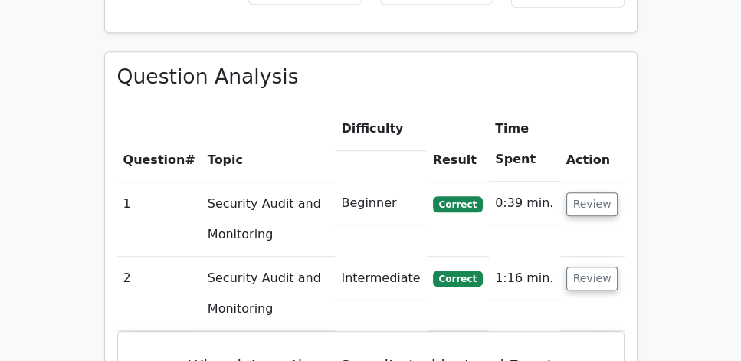
scroll to position [1050, 0]
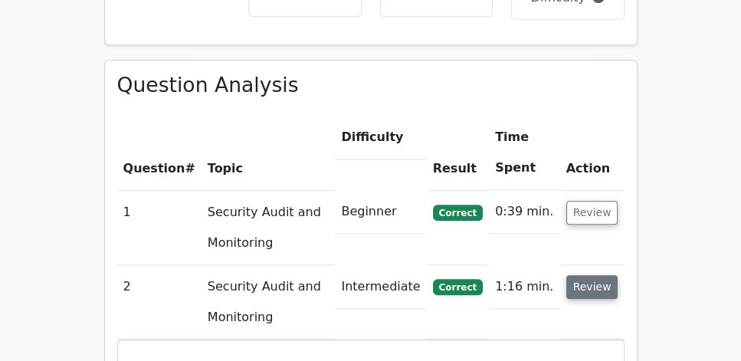
click at [597, 275] on button "Review" at bounding box center [592, 287] width 52 height 24
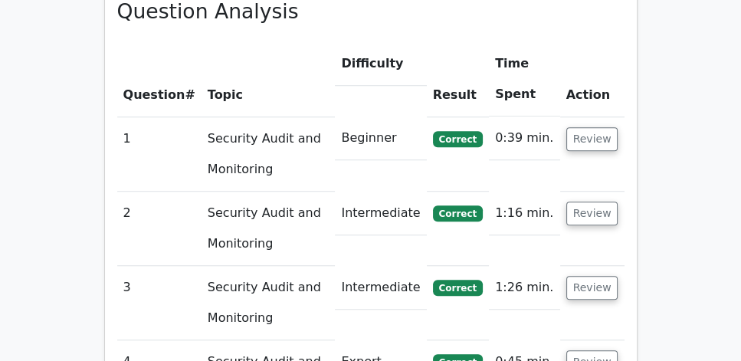
scroll to position [1137, 0]
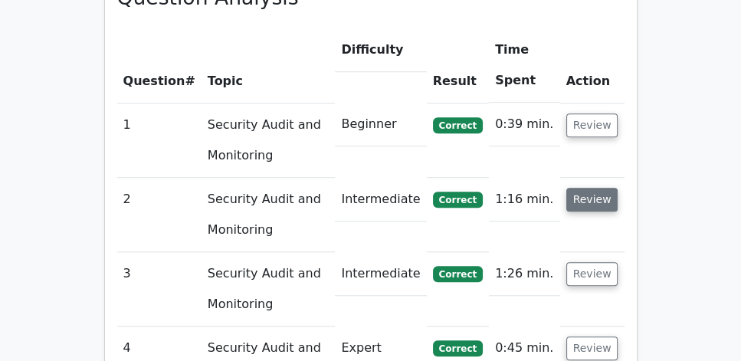
click at [594, 188] on button "Review" at bounding box center [592, 200] width 52 height 24
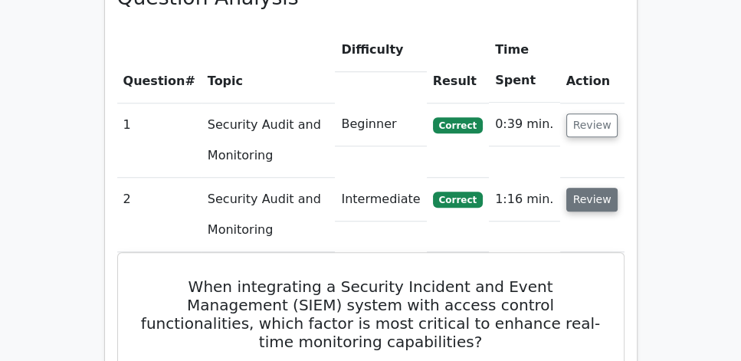
click at [594, 188] on button "Review" at bounding box center [592, 200] width 52 height 24
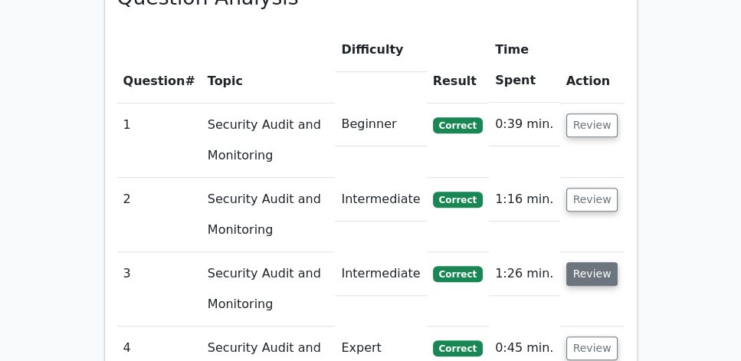
click at [597, 262] on button "Review" at bounding box center [592, 274] width 52 height 24
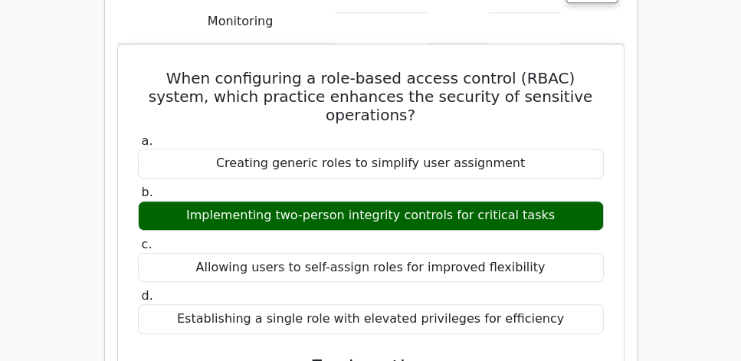
scroll to position [1400, 0]
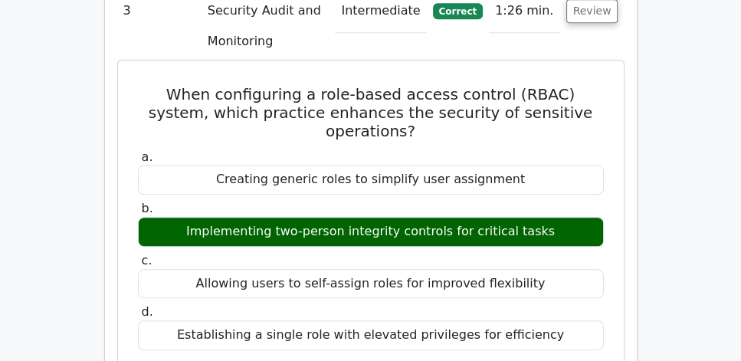
drag, startPoint x: 140, startPoint y: 54, endPoint x: 561, endPoint y: 281, distance: 477.7
copy div "When configuring a role-based access control (RBAC) system, which practice enha…"
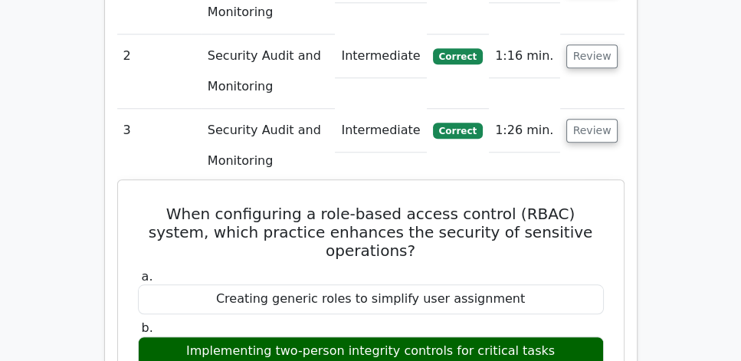
scroll to position [1269, 0]
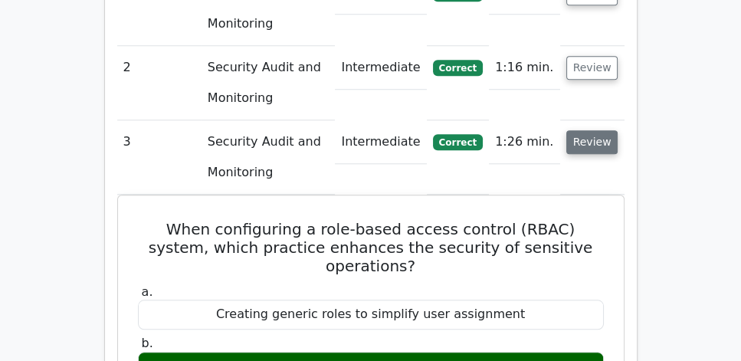
click at [595, 120] on td "Review" at bounding box center [592, 157] width 64 height 74
click at [603, 130] on button "Review" at bounding box center [592, 142] width 52 height 24
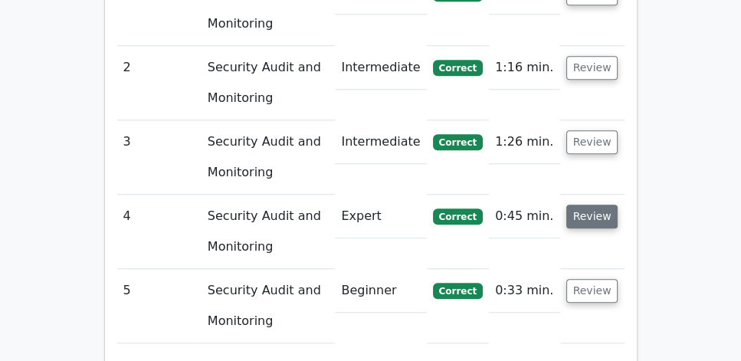
click at [603, 204] on button "Review" at bounding box center [592, 216] width 52 height 24
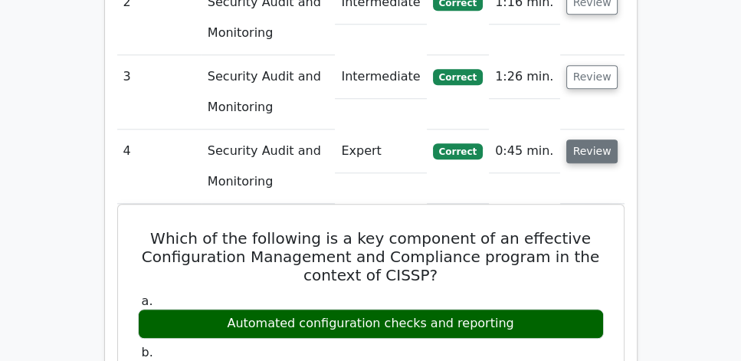
scroll to position [1356, 0]
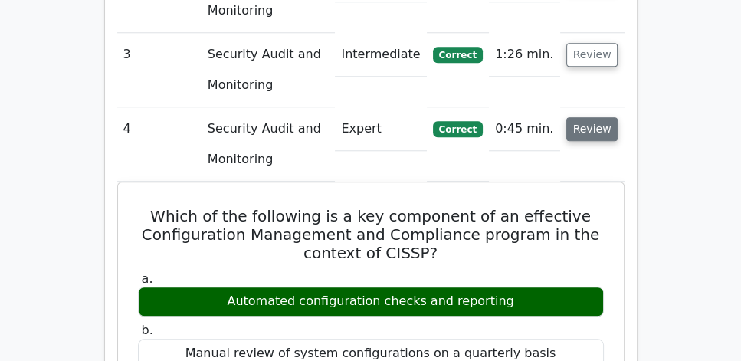
click at [596, 117] on button "Review" at bounding box center [592, 129] width 52 height 24
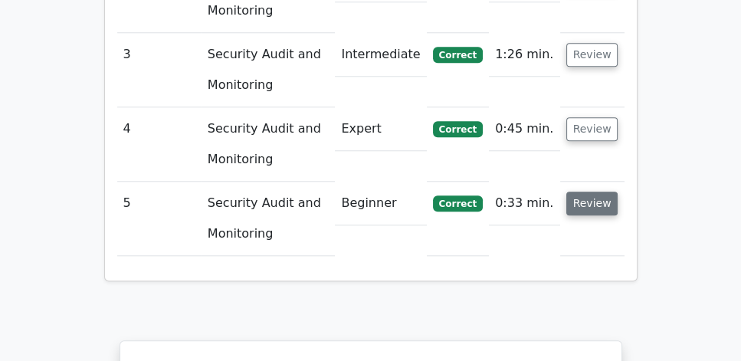
click at [597, 191] on button "Review" at bounding box center [592, 203] width 52 height 24
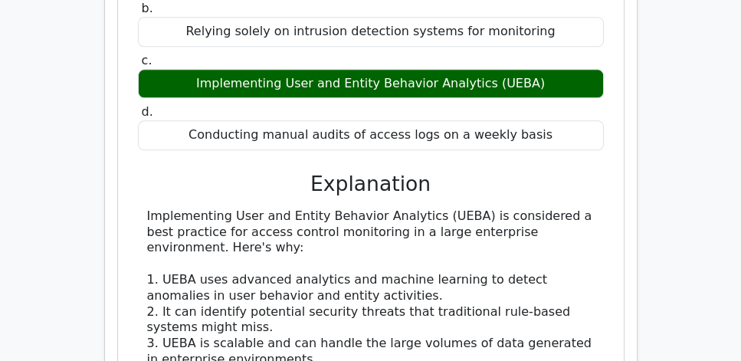
scroll to position [1794, 0]
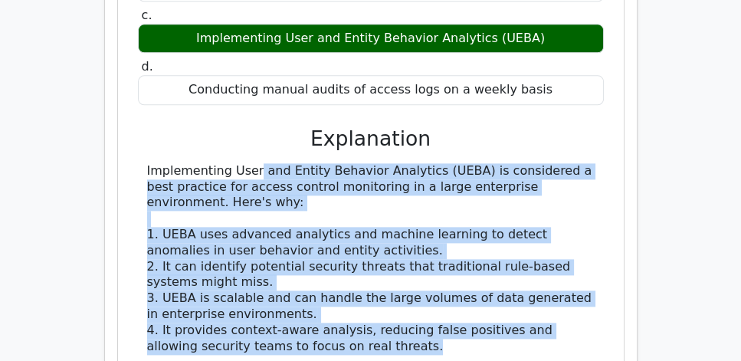
drag, startPoint x: 144, startPoint y: 108, endPoint x: 397, endPoint y: 286, distance: 310.0
copy div "Implementing User and Entity Behavior Analytics (UEBA) is considered a best pra…"
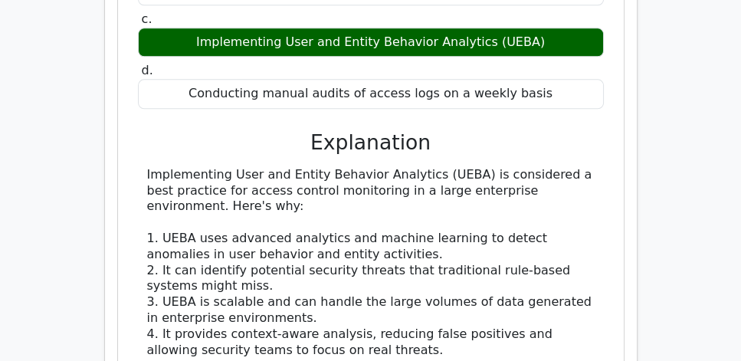
click at [633, 221] on div "Question Analysis Question # Topic Difficulty Result Time Spent Action 1 Securi…" at bounding box center [371, 35] width 532 height 1436
